Goal: Task Accomplishment & Management: Manage account settings

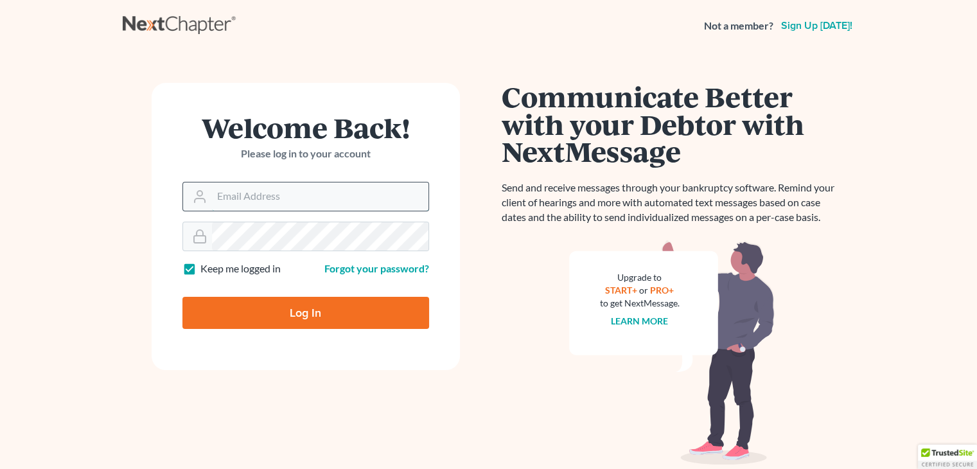
click at [283, 199] on input "Email Address" at bounding box center [320, 197] width 217 height 28
type input "[EMAIL_ADDRESS][DOMAIN_NAME]"
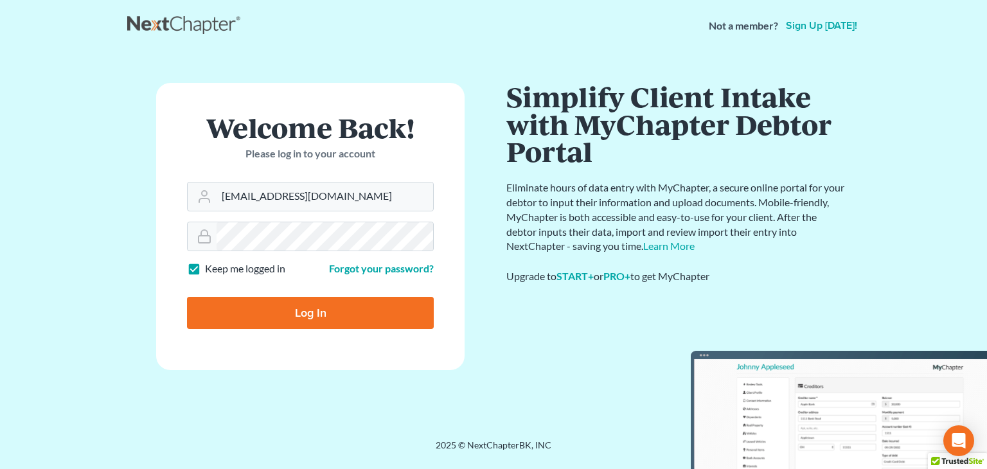
click at [337, 313] on input "Log In" at bounding box center [310, 313] width 247 height 32
type input "Thinking..."
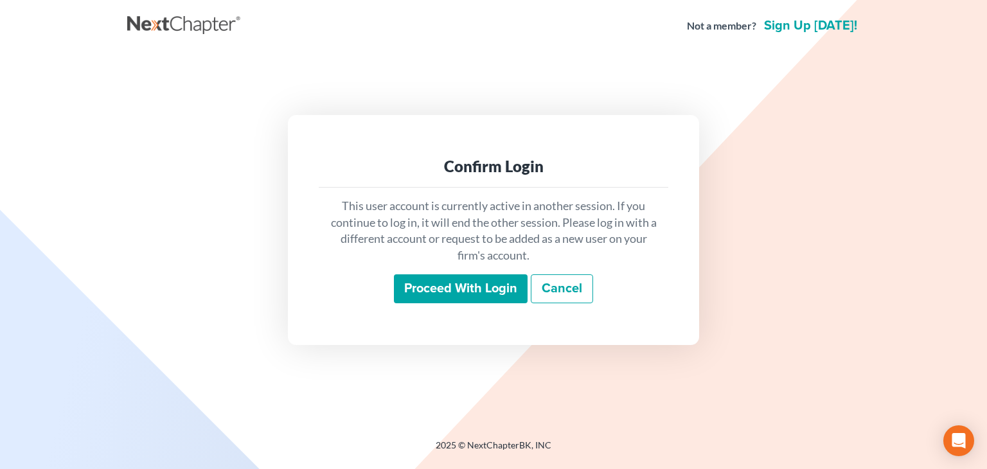
click at [460, 290] on input "Proceed with login" at bounding box center [461, 289] width 134 height 30
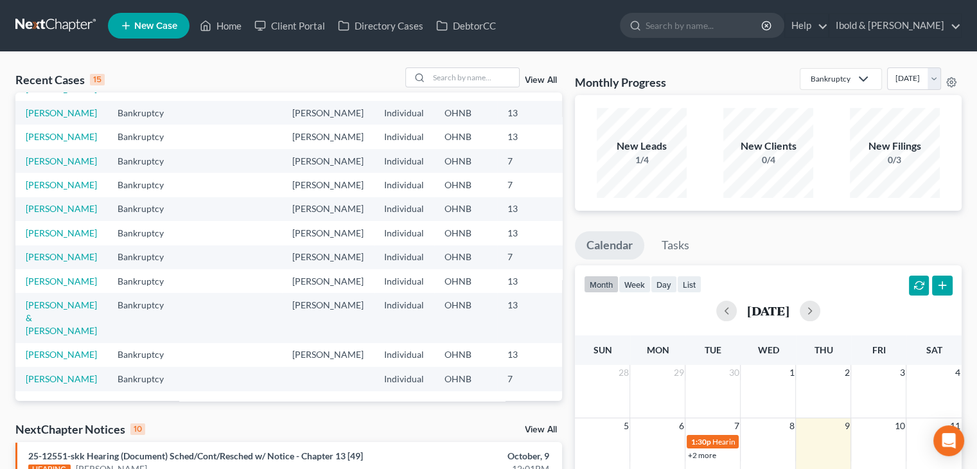
scroll to position [257, 0]
click at [36, 203] on link "Coniglio, Melody" at bounding box center [61, 208] width 71 height 11
click at [39, 203] on link "Coniglio, Melody" at bounding box center [61, 208] width 71 height 11
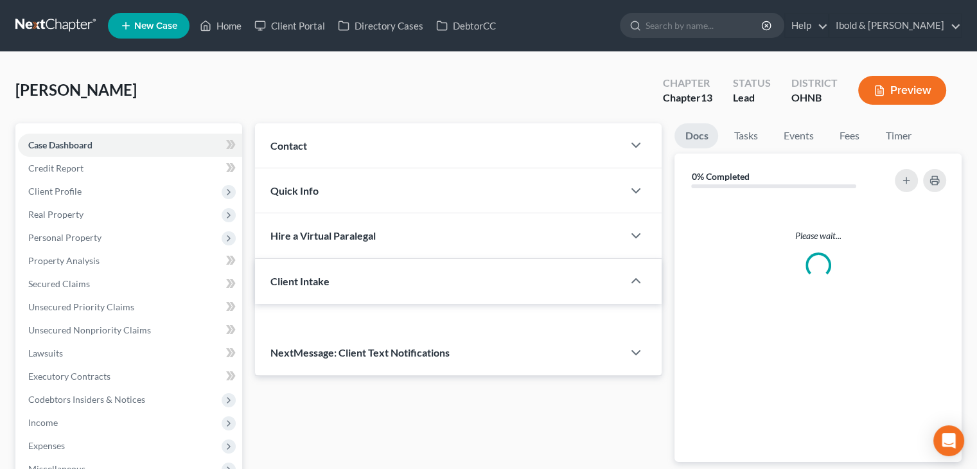
click at [39, 198] on span "Client Profile" at bounding box center [130, 191] width 224 height 23
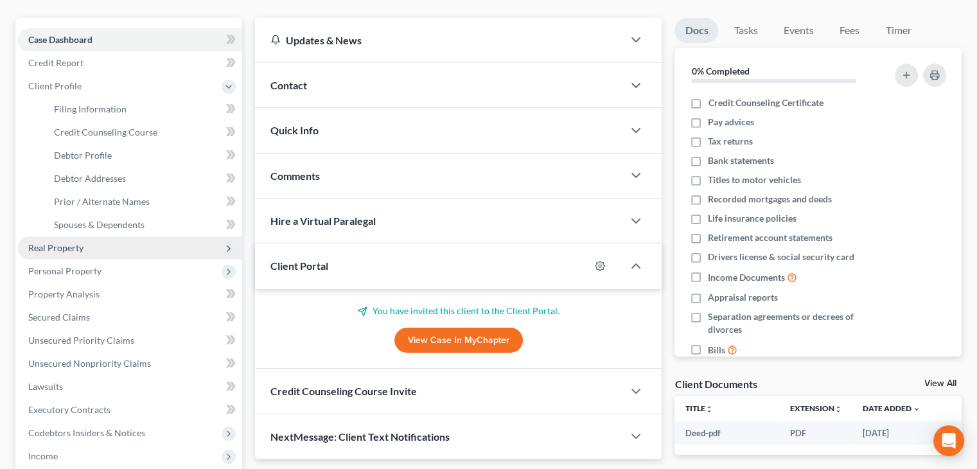
scroll to position [129, 0]
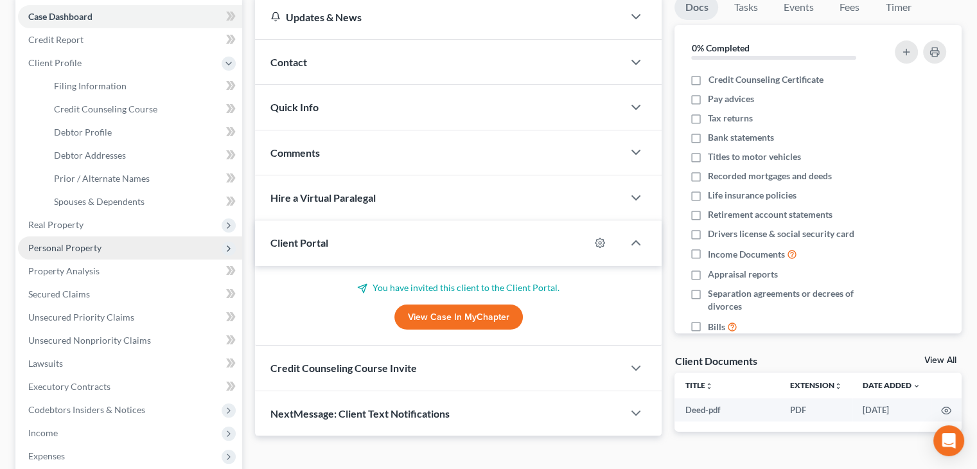
click at [62, 247] on span "Personal Property" at bounding box center [64, 247] width 73 height 11
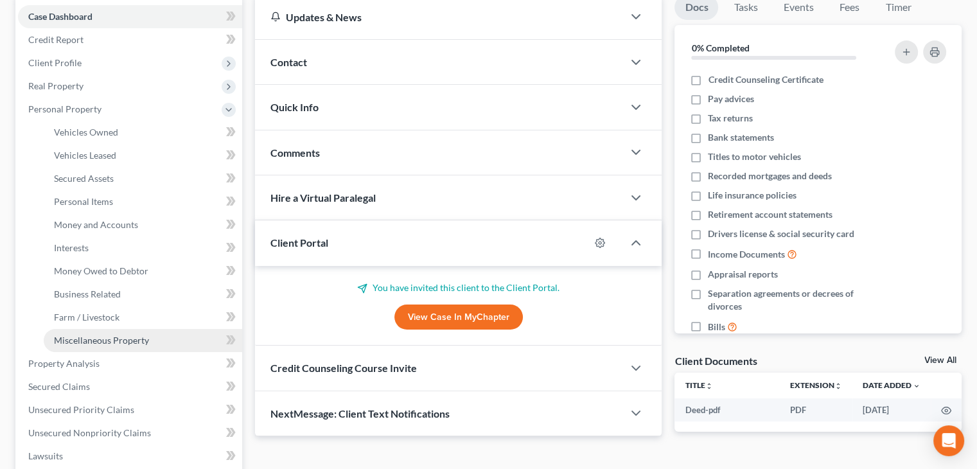
click at [77, 340] on span "Miscellaneous Property" at bounding box center [101, 340] width 95 height 11
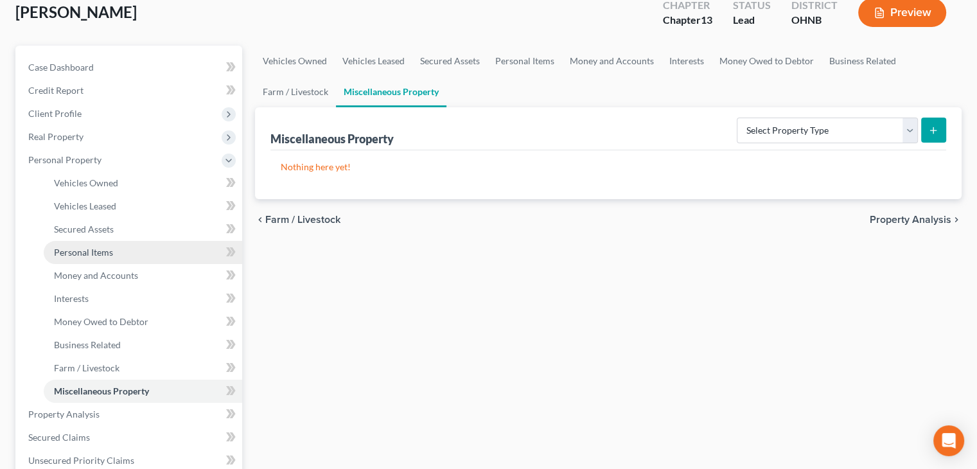
scroll to position [129, 0]
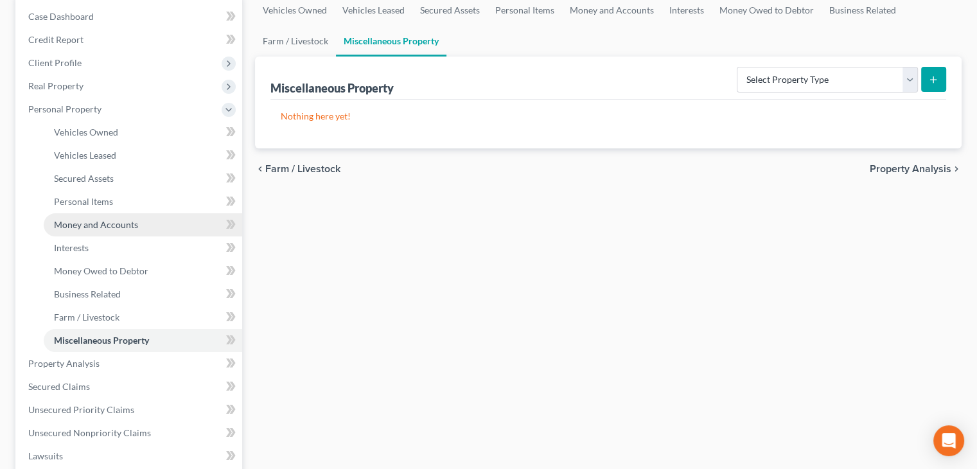
click at [83, 227] on span "Money and Accounts" at bounding box center [96, 224] width 84 height 11
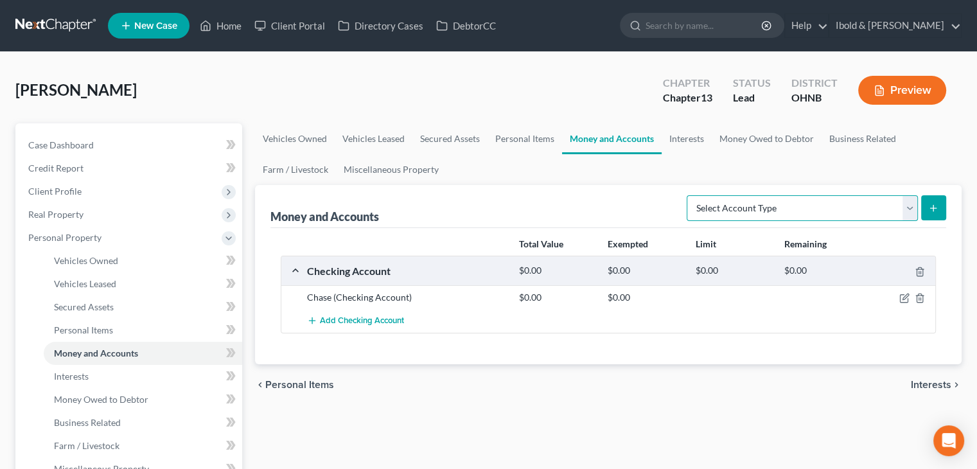
click at [910, 211] on select "Select Account Type Brokerage Cash on Hand Certificates of Deposit Checking Acc…" at bounding box center [802, 208] width 231 height 26
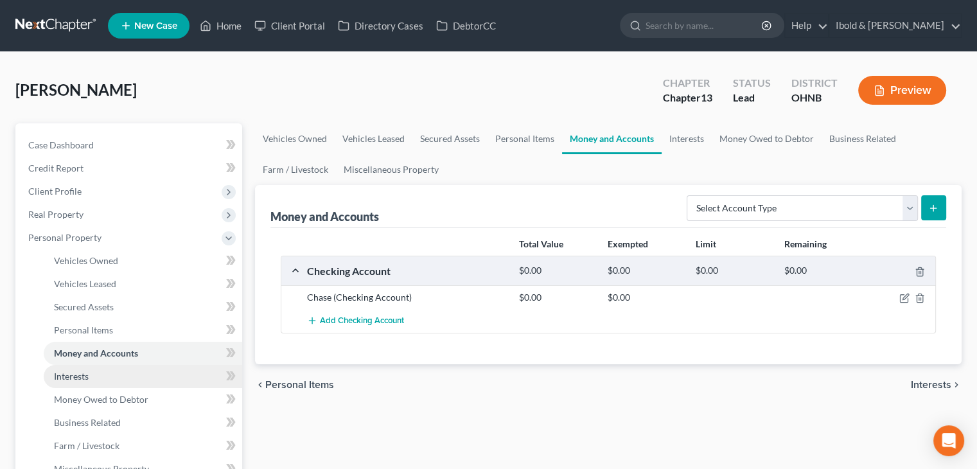
click at [104, 373] on link "Interests" at bounding box center [143, 376] width 199 height 23
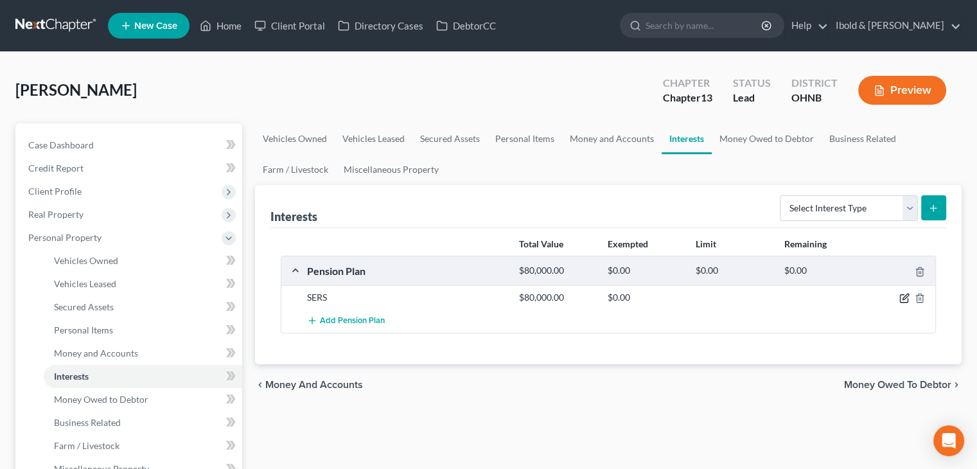
click at [905, 294] on icon "button" at bounding box center [905, 298] width 10 height 10
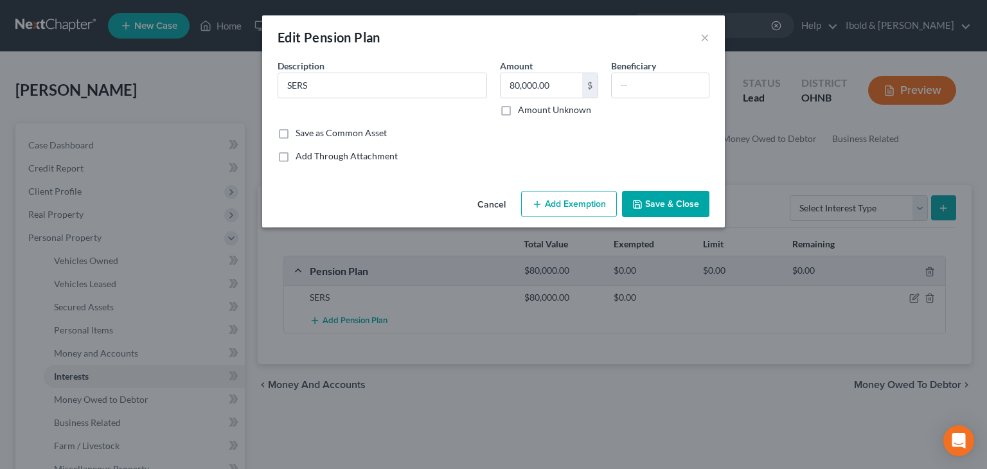
drag, startPoint x: 671, startPoint y: 202, endPoint x: 550, endPoint y: 206, distance: 120.9
click at [550, 208] on div "Cancel Add Exemption Save & Close" at bounding box center [493, 207] width 463 height 42
click at [550, 206] on button "Add Exemption" at bounding box center [569, 204] width 96 height 27
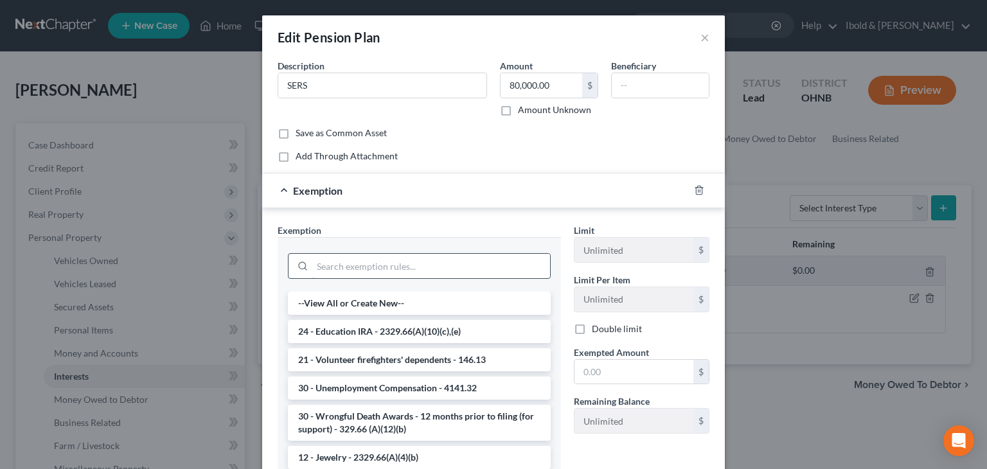
click at [380, 268] on input "search" at bounding box center [431, 266] width 238 height 24
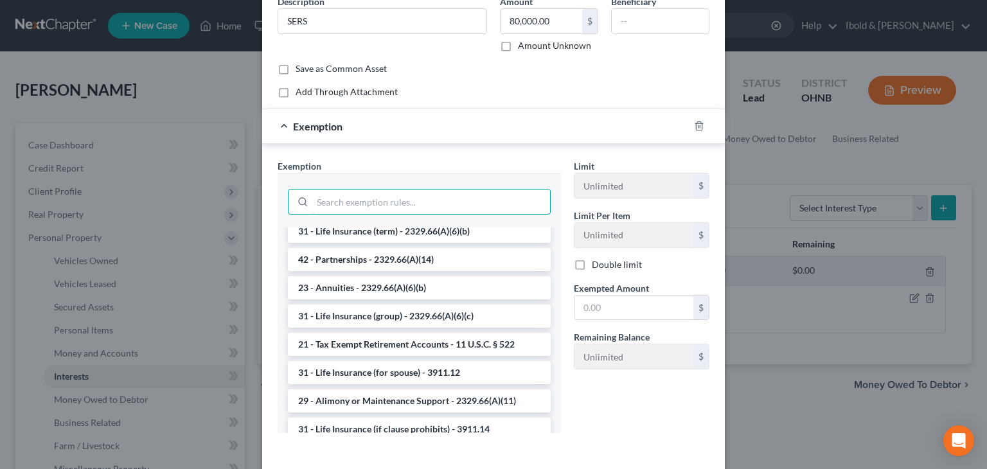
scroll to position [193, 0]
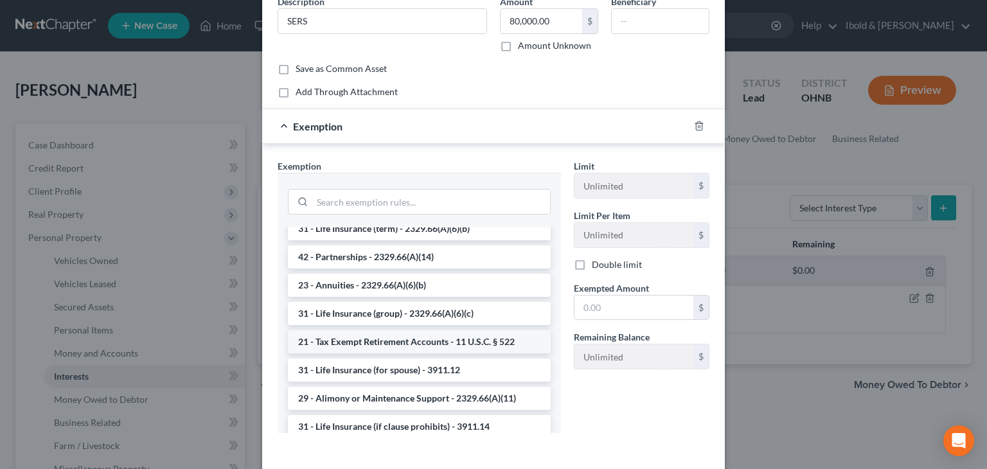
click at [406, 341] on li "21 - Tax Exempt Retirement Accounts - 11 U.S.C. § 522" at bounding box center [419, 341] width 263 height 23
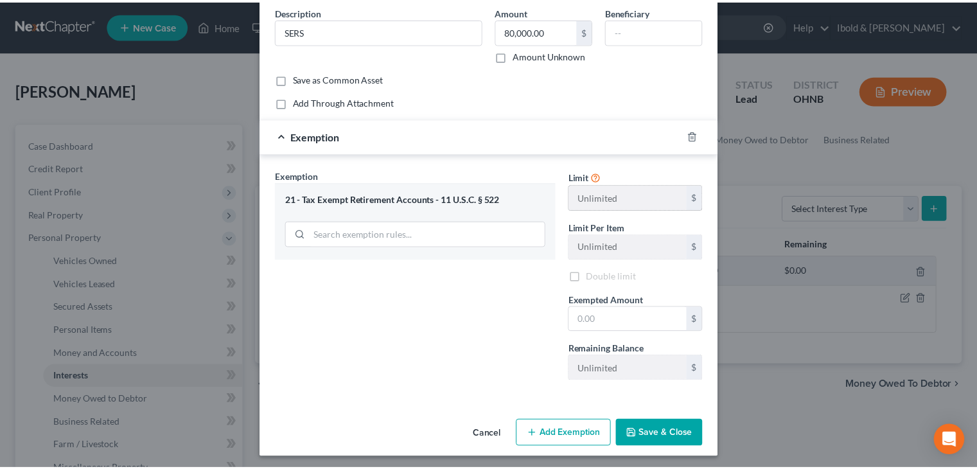
scroll to position [57, 0]
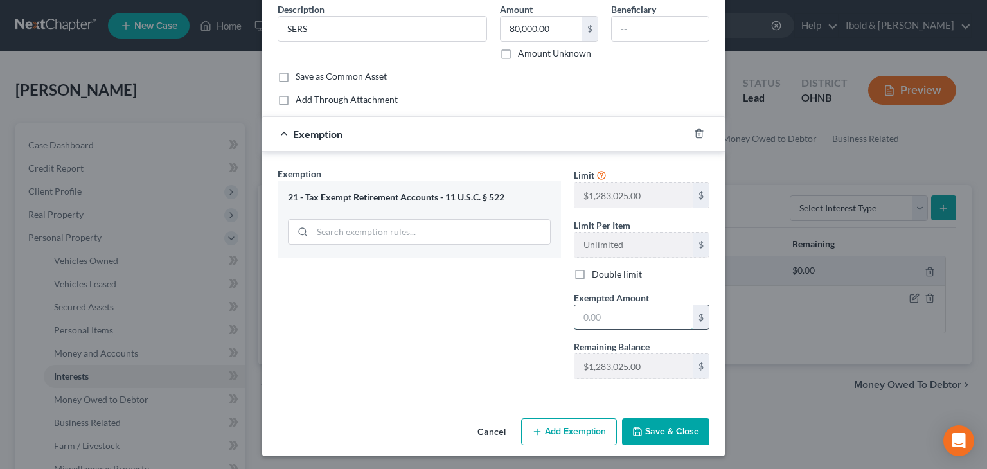
click at [617, 323] on input "text" at bounding box center [634, 317] width 119 height 24
type input "80,000"
click at [673, 435] on button "Save & Close" at bounding box center [665, 431] width 87 height 27
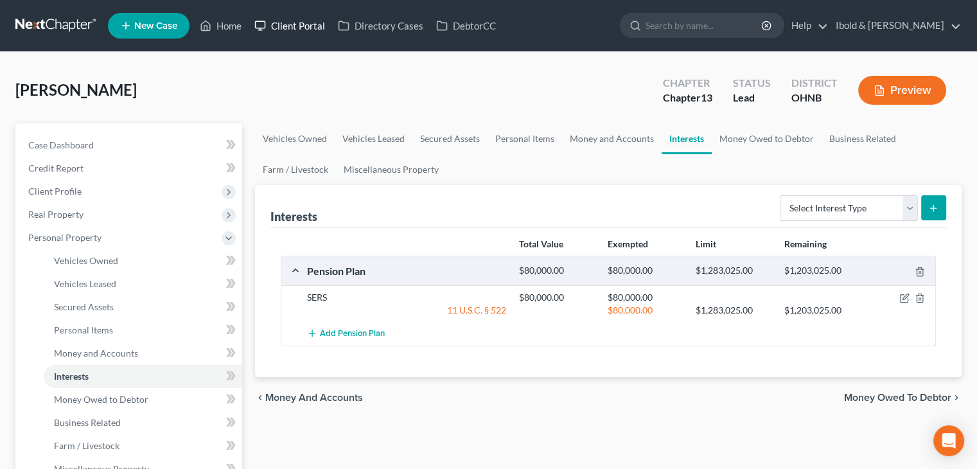
click at [304, 30] on link "Client Portal" at bounding box center [290, 25] width 84 height 23
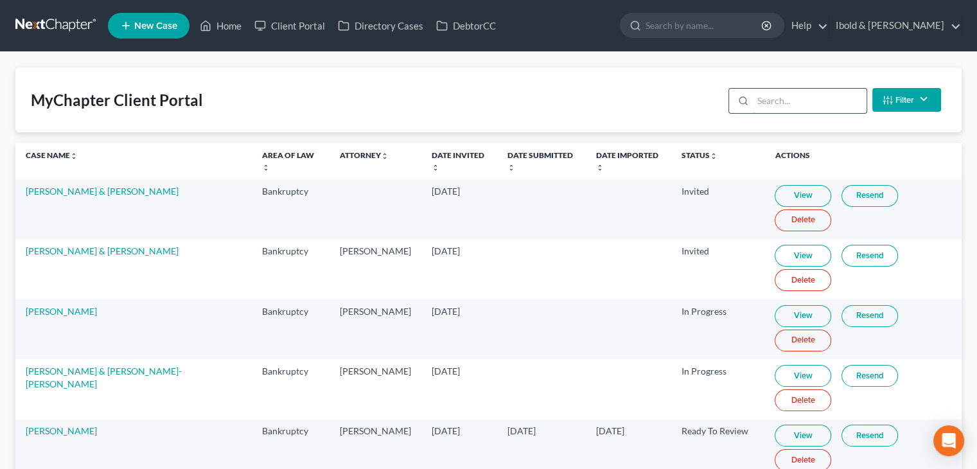
click at [760, 100] on input "search" at bounding box center [810, 101] width 114 height 24
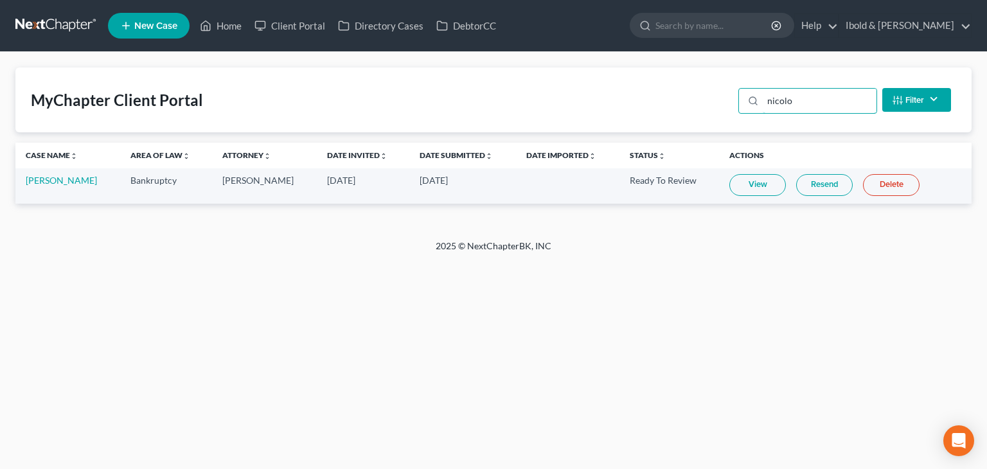
type input "nicolo"
click at [751, 190] on link "View" at bounding box center [757, 185] width 57 height 22
click at [226, 27] on link "Home" at bounding box center [220, 25] width 55 height 23
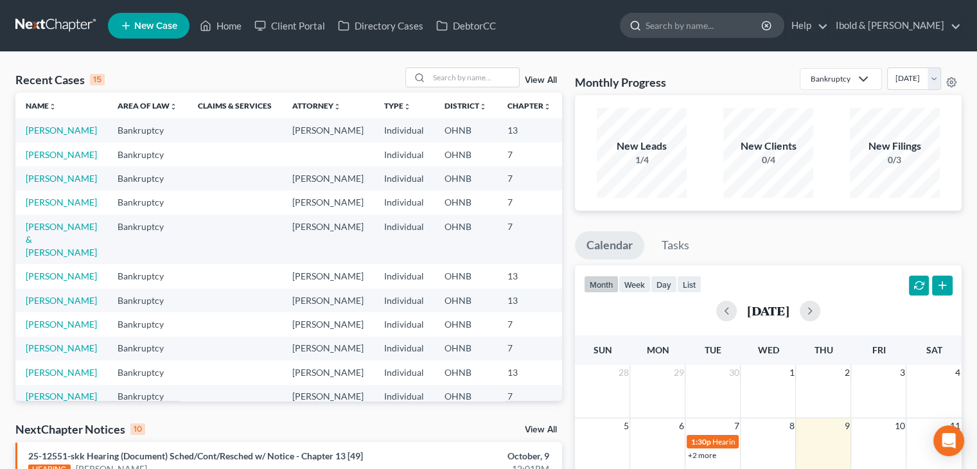
click at [757, 37] on div at bounding box center [702, 25] width 165 height 25
click at [756, 26] on input "search" at bounding box center [705, 25] width 118 height 24
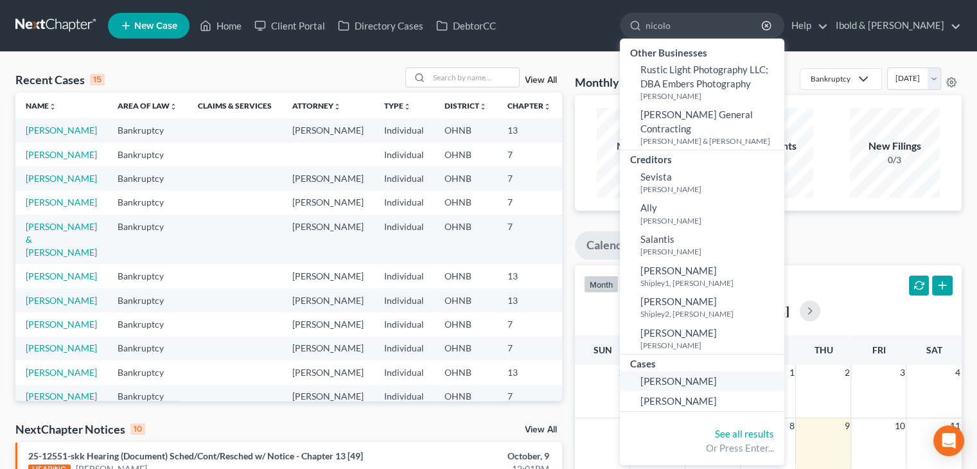
type input "nicolo"
click at [758, 379] on link "Nicolosi, Amanda" at bounding box center [702, 381] width 165 height 20
